Goal: Check status: Check status

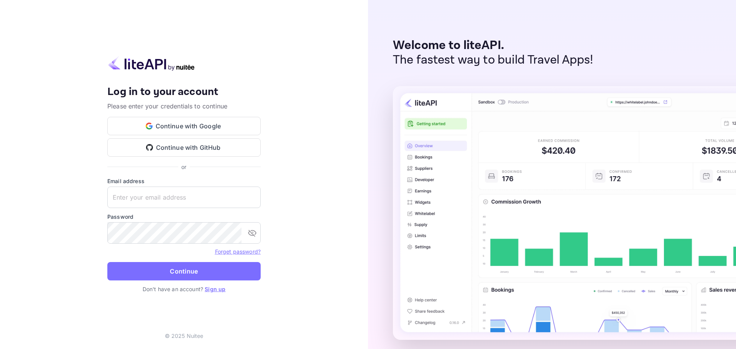
click at [377, 265] on div "Welcome to liteAPI. The fastest way to build Travel Apps!" at bounding box center [552, 174] width 368 height 349
click at [185, 205] on input "text" at bounding box center [183, 197] width 153 height 21
paste input "[EMAIL_ADDRESS][DOMAIN_NAME]"
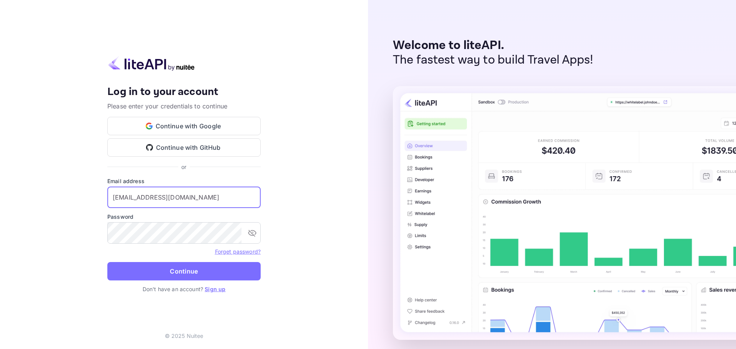
type input "[EMAIL_ADDRESS][DOMAIN_NAME]"
click at [165, 261] on form "Email address [EMAIL_ADDRESS][DOMAIN_NAME] ​ Password ​ Forget password? Contin…" at bounding box center [183, 231] width 153 height 108
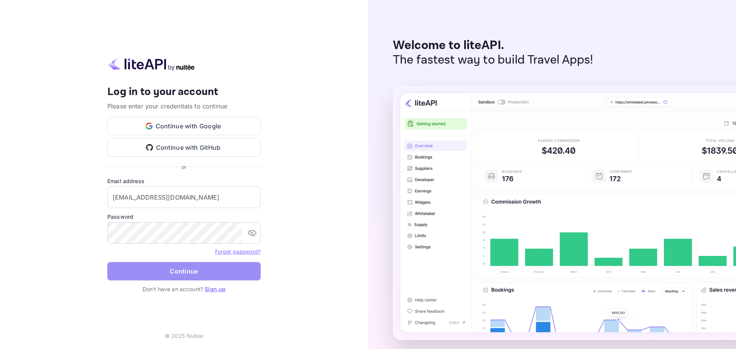
click at [170, 274] on button "Continue" at bounding box center [183, 271] width 153 height 18
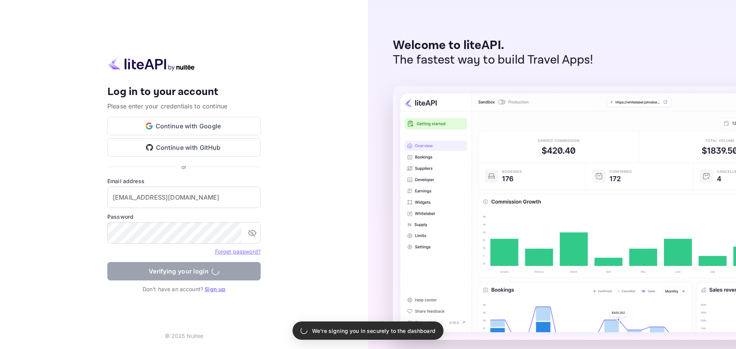
click at [388, 238] on div "Welcome to liteAPI. The fastest way to build Travel Apps!" at bounding box center [552, 174] width 368 height 349
click at [351, 238] on div "Your account has been created successfully, a confirmation link has been sent t…" at bounding box center [184, 174] width 368 height 349
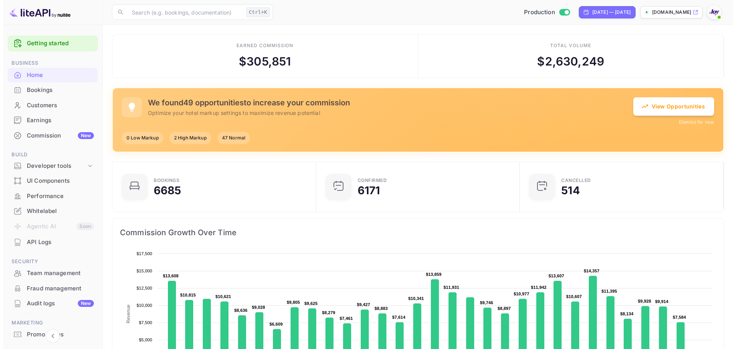
scroll to position [6, 6]
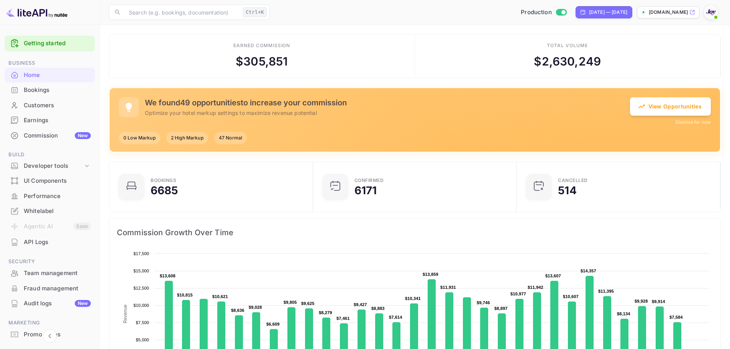
click at [38, 95] on div "Bookings" at bounding box center [50, 90] width 90 height 15
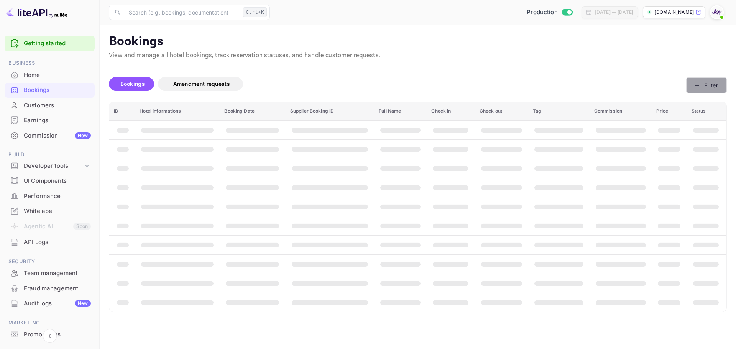
click at [704, 82] on button "Filter" at bounding box center [706, 85] width 41 height 16
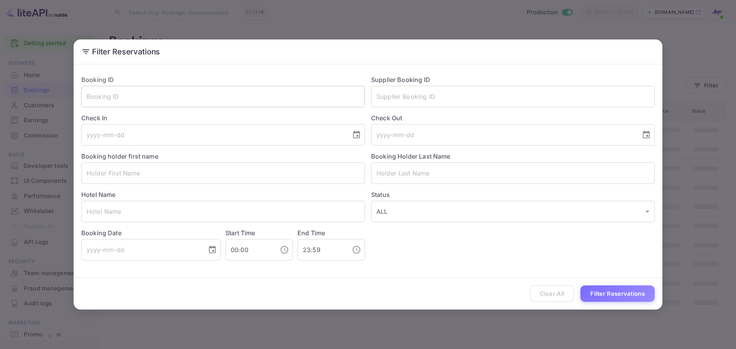
click at [155, 87] on input "text" at bounding box center [223, 96] width 284 height 21
click at [118, 94] on input "text" at bounding box center [223, 96] width 284 height 21
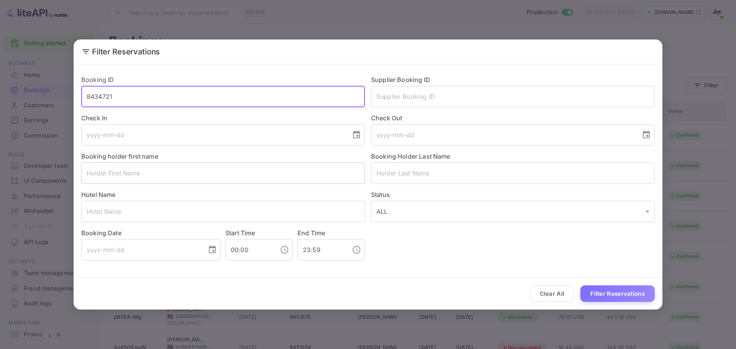
type input "8434721"
click at [580, 286] on button "Filter Reservations" at bounding box center [617, 294] width 74 height 16
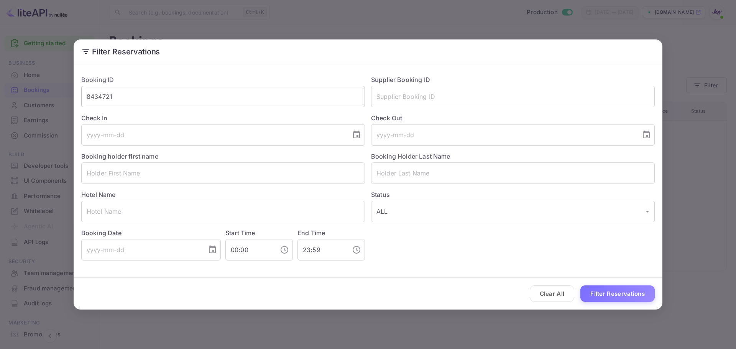
click at [183, 107] on input "8434721" at bounding box center [223, 96] width 284 height 21
click at [179, 102] on input "8434721" at bounding box center [223, 96] width 284 height 21
click at [179, 101] on input "8434721" at bounding box center [223, 96] width 284 height 21
click at [423, 95] on input "text" at bounding box center [513, 96] width 284 height 21
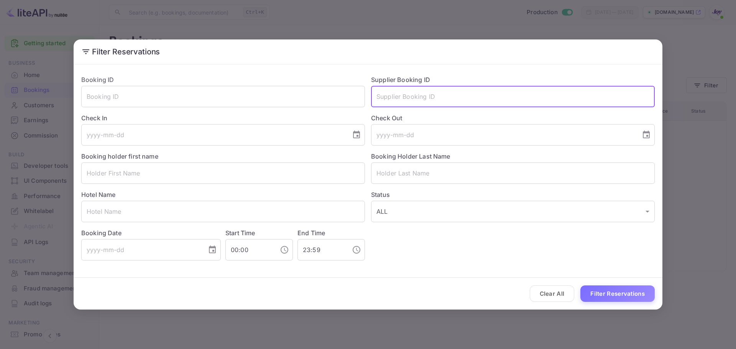
paste input "b@EFDKrVFJ8FX@2"
type input "8434721"
click at [580, 286] on button "Filter Reservations" at bounding box center [617, 294] width 74 height 16
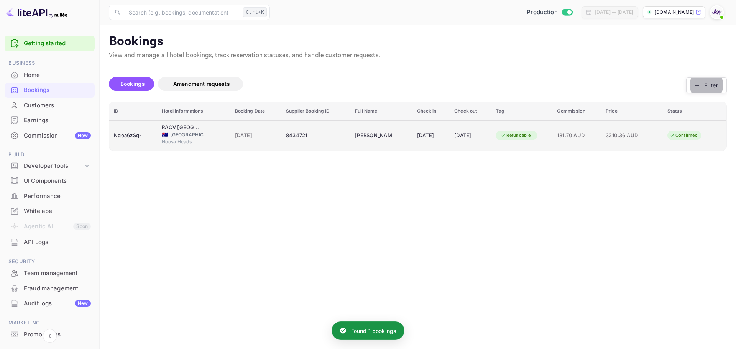
click at [213, 143] on div "Noosa Heads" at bounding box center [194, 142] width 64 height 9
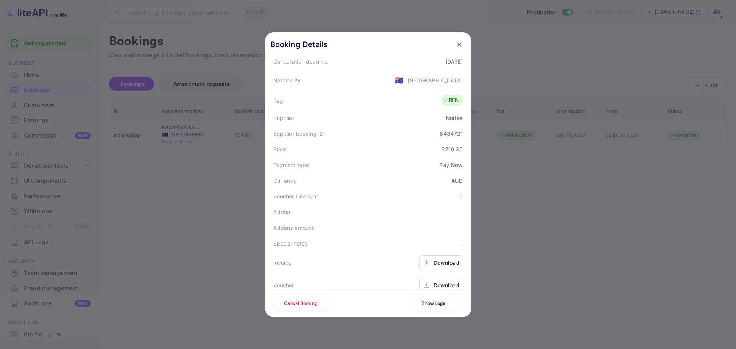
scroll to position [186, 0]
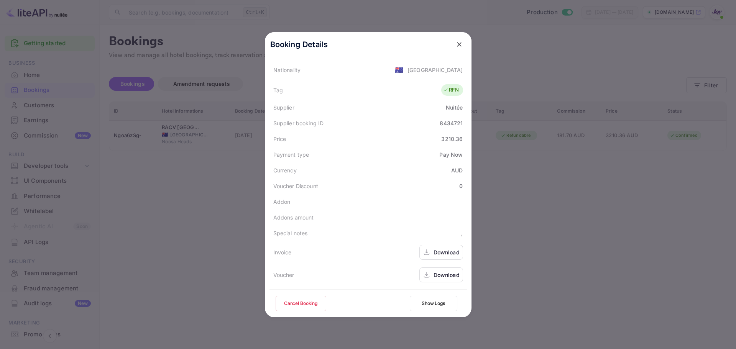
click at [447, 250] on div "Download" at bounding box center [446, 252] width 26 height 8
click at [410, 171] on div "Currency AUD" at bounding box center [367, 171] width 197 height 16
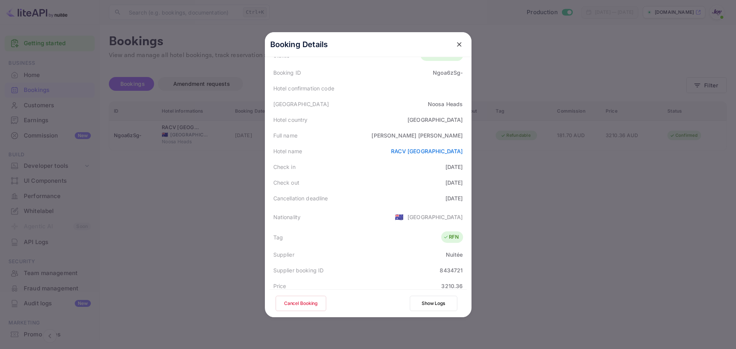
scroll to position [0, 0]
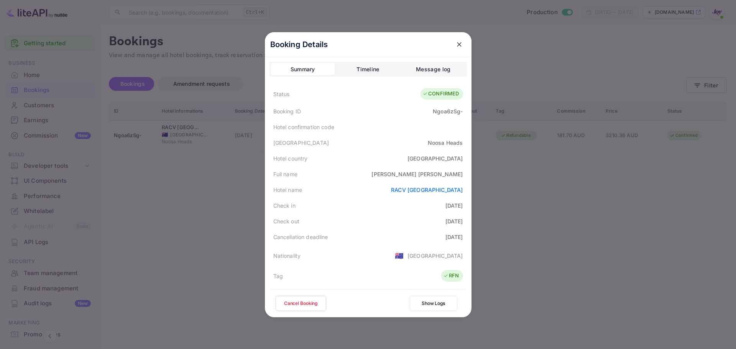
click at [575, 226] on div at bounding box center [368, 174] width 736 height 349
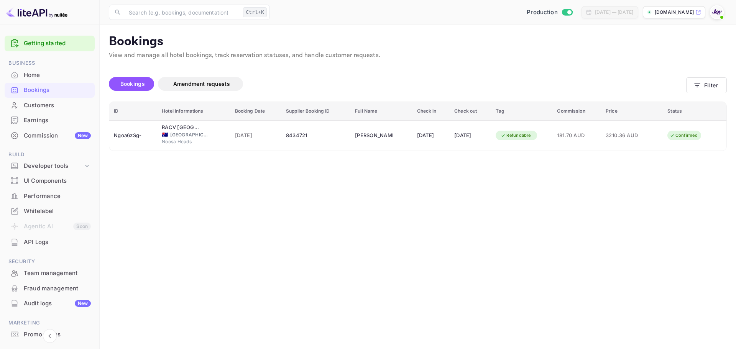
click at [574, 263] on main "Bookings View and manage all hotel bookings, track reservation statuses, and ha…" at bounding box center [418, 187] width 636 height 324
